Goal: Check status: Check status

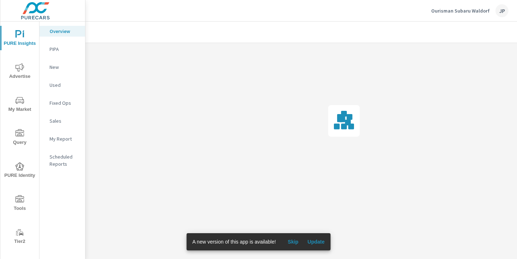
click at [313, 242] on span "Update" at bounding box center [316, 242] width 17 height 6
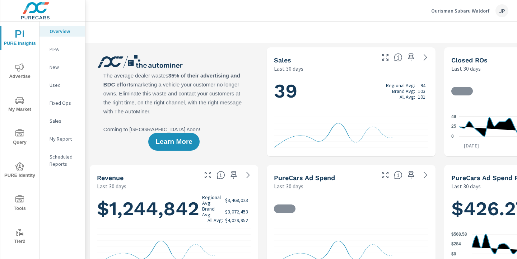
scroll to position [38, 0]
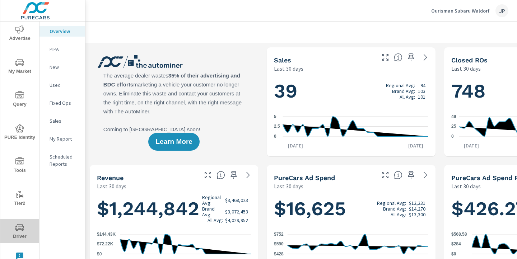
click at [17, 226] on icon "nav menu" at bounding box center [19, 227] width 9 height 9
